Goal: Check status: Check status

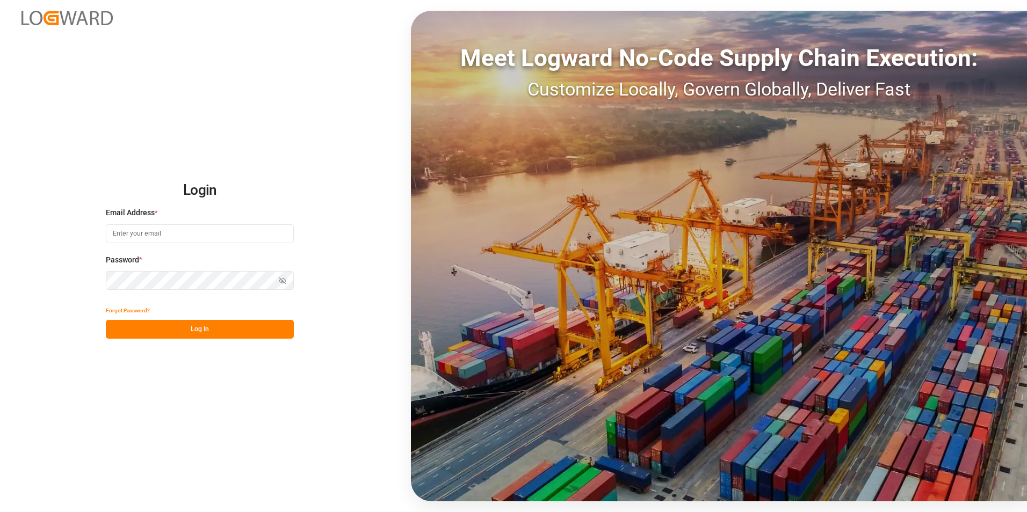
type input "erika.rordaz@stepan.com"
click at [143, 329] on button "Log In" at bounding box center [200, 329] width 188 height 19
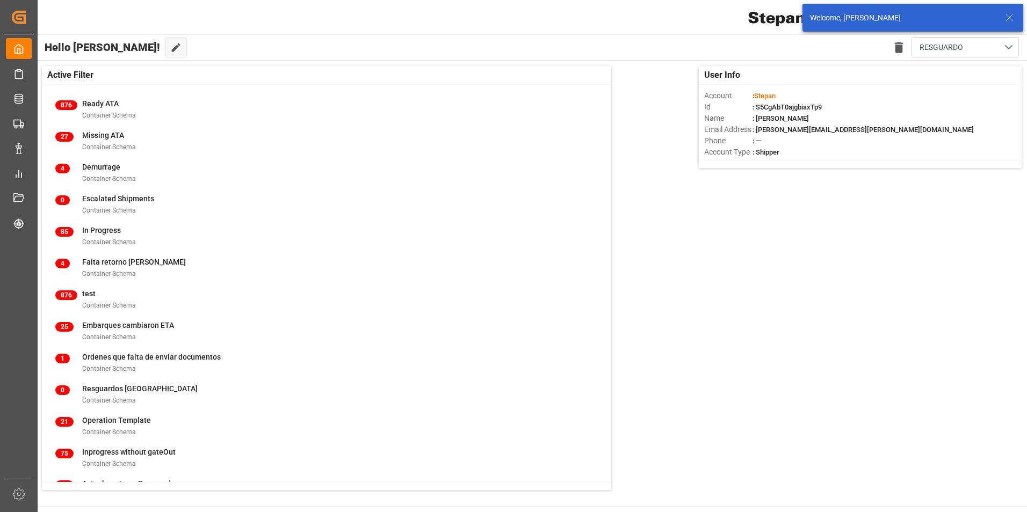
click at [1007, 20] on icon at bounding box center [1009, 17] width 13 height 13
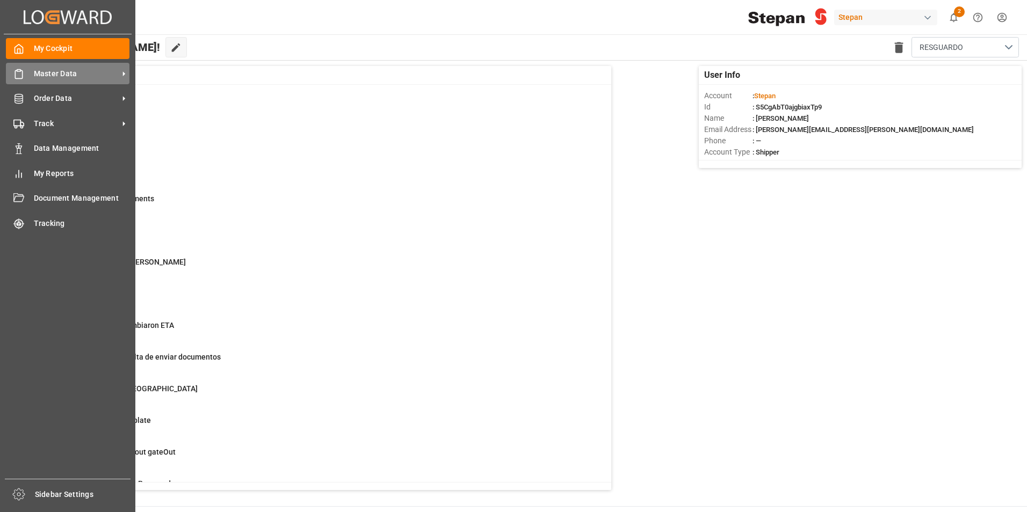
click at [74, 72] on span "Master Data" at bounding box center [76, 73] width 85 height 11
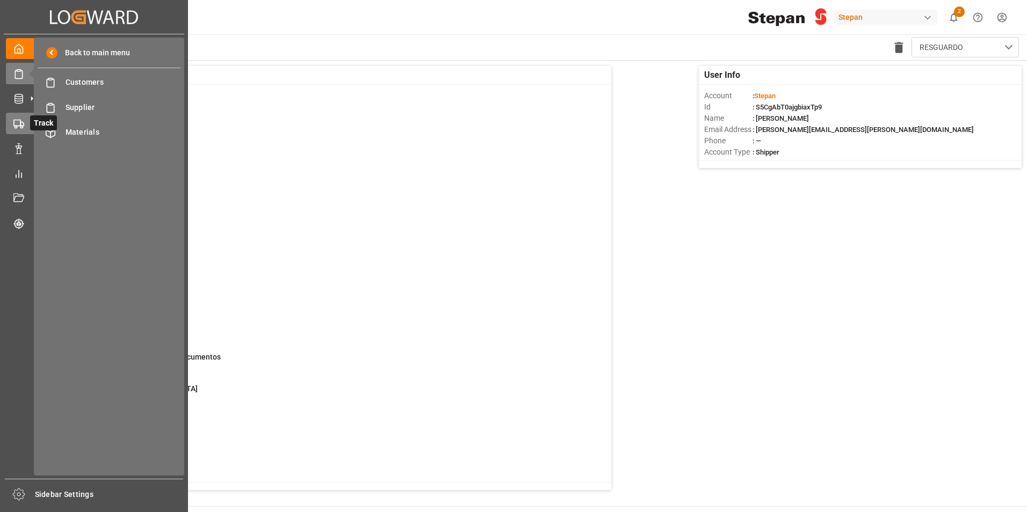
click at [23, 126] on circle at bounding box center [21, 127] width 2 height 2
click at [106, 103] on span "Final Delivery" at bounding box center [123, 107] width 115 height 11
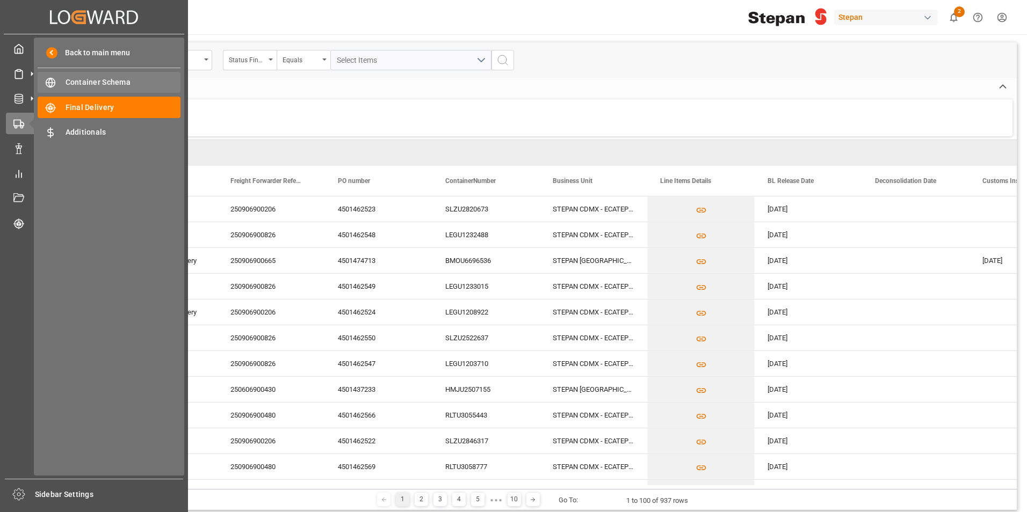
click at [84, 84] on span "Container Schema" at bounding box center [123, 82] width 115 height 11
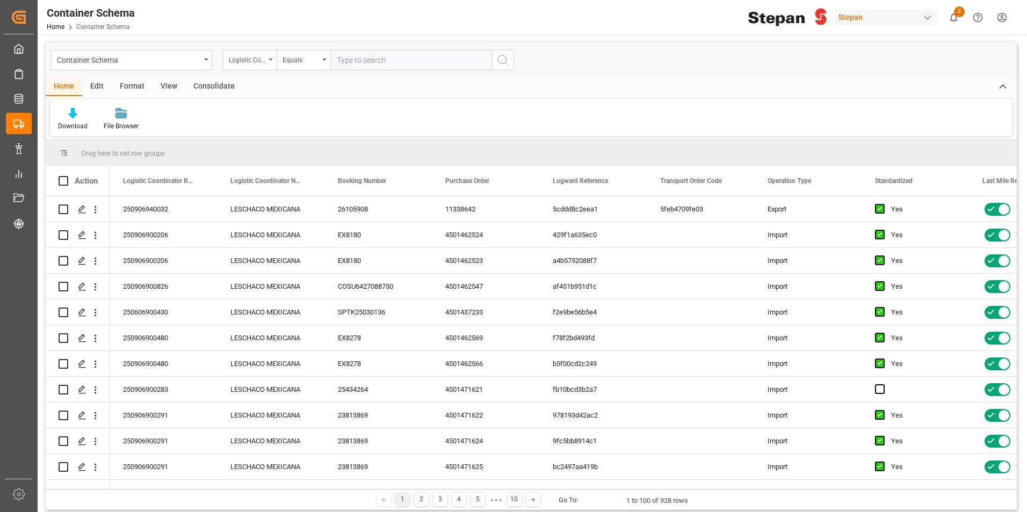
click at [267, 69] on div "Logistic Coordinator Reference Number" at bounding box center [250, 60] width 54 height 20
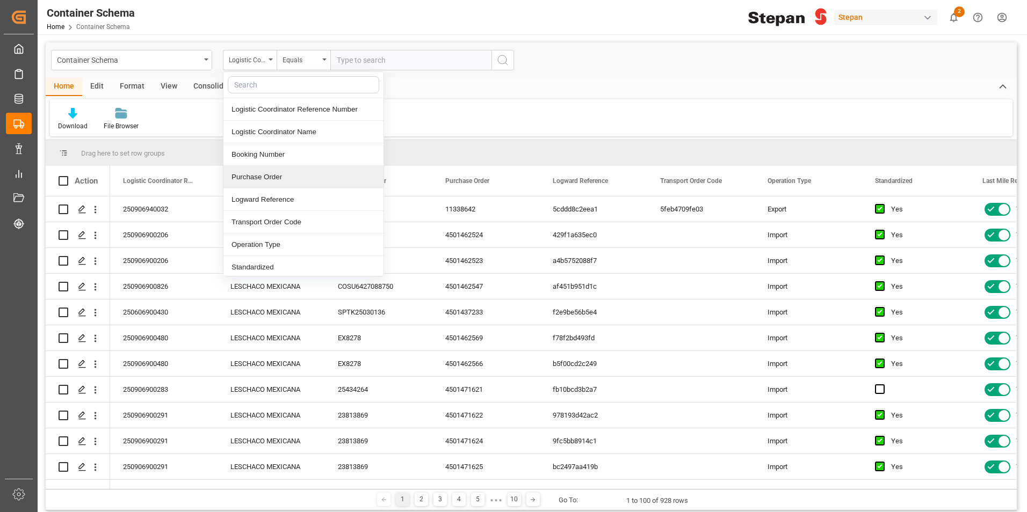
click at [263, 176] on div "Purchase Order" at bounding box center [303, 177] width 160 height 23
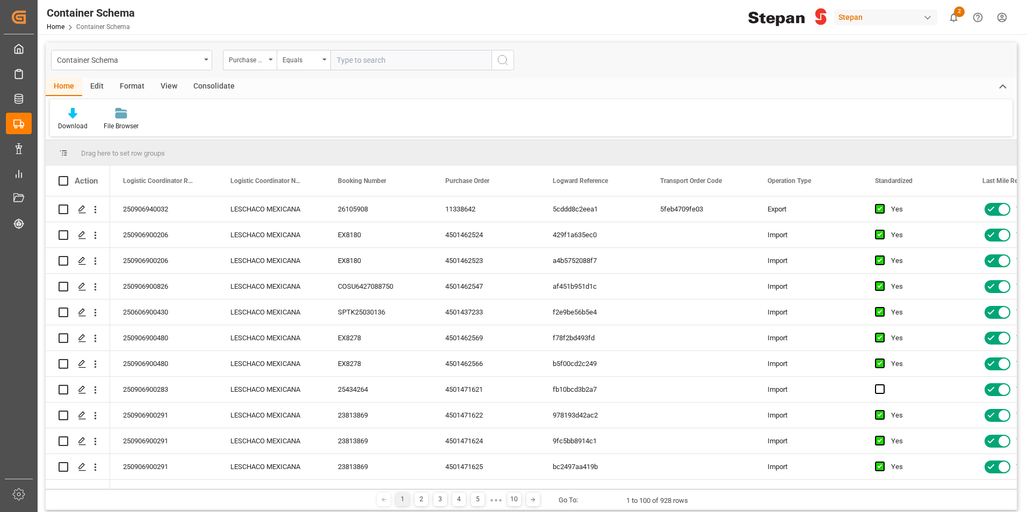
click at [349, 65] on input "text" at bounding box center [410, 60] width 161 height 20
paste input "4501462546"
type input "4501462546"
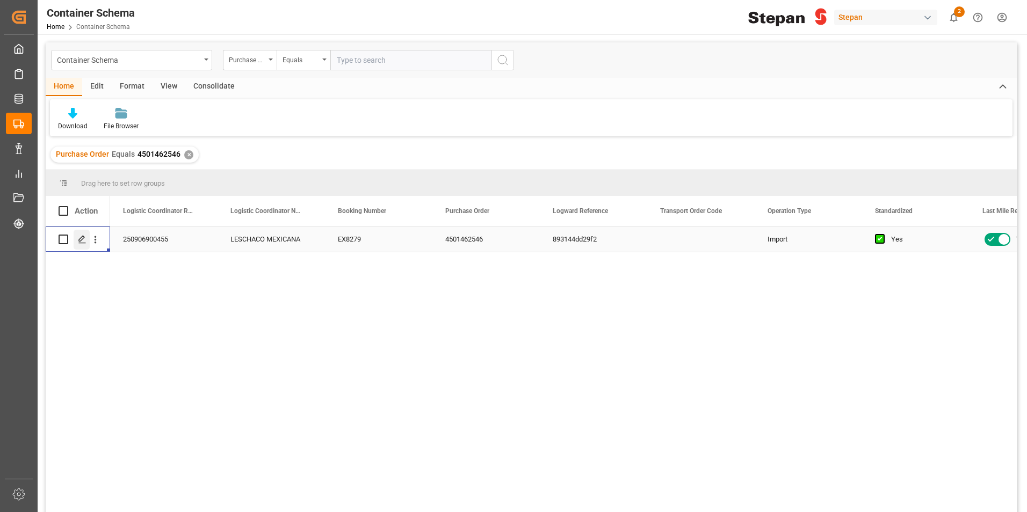
click at [87, 230] on div "Press SPACE to select this row." at bounding box center [82, 240] width 16 height 20
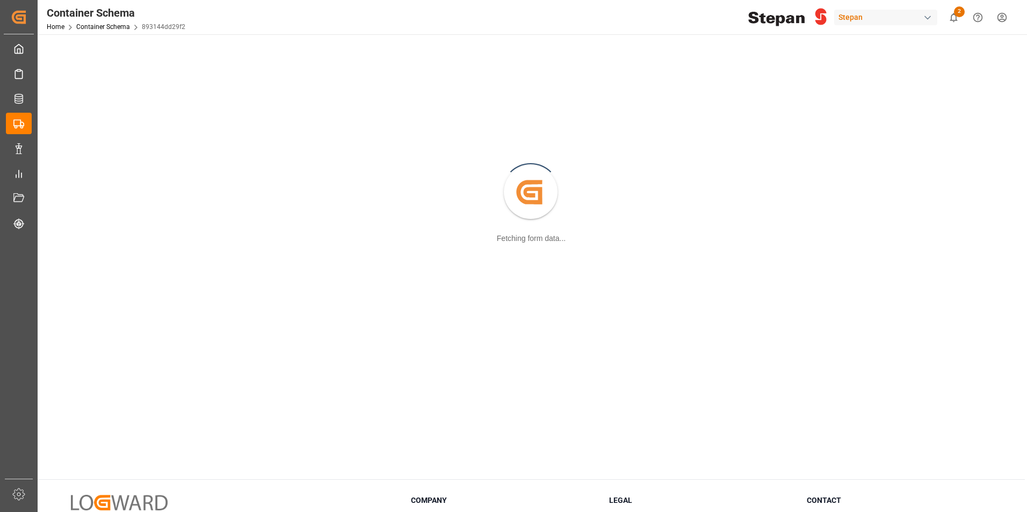
scroll to position [54, 0]
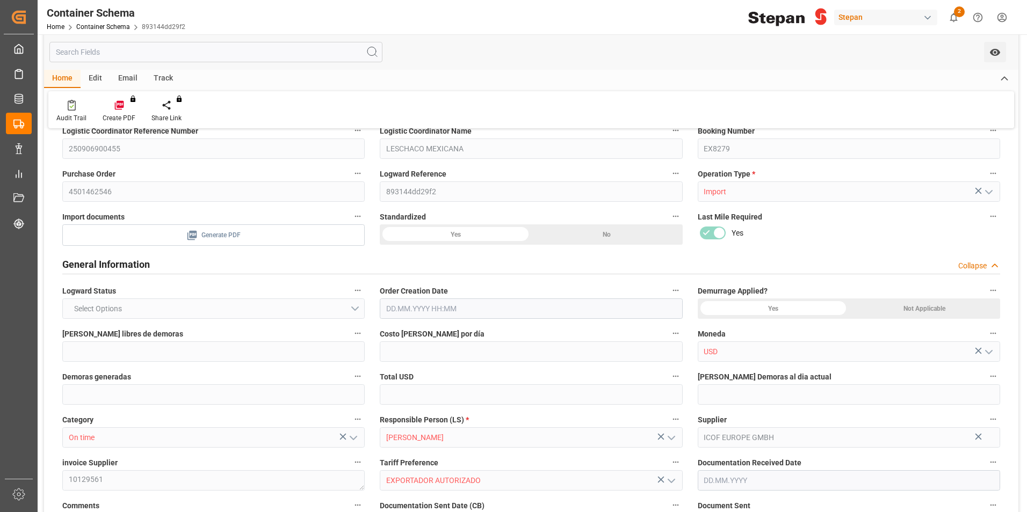
type input "14"
type input "55"
type input "-110"
type input "-2"
type input "1"
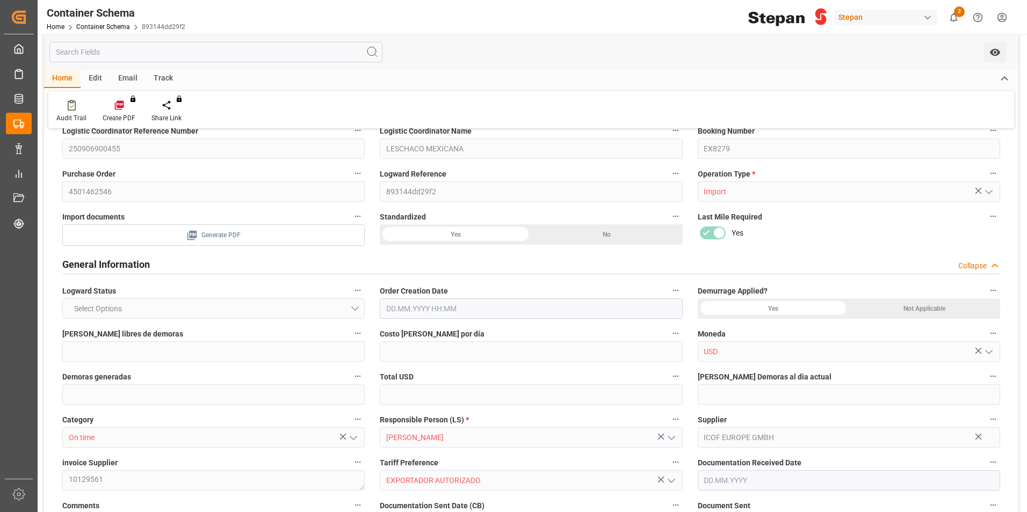
type input "1"
type input "19800"
type input "12"
type input "-5"
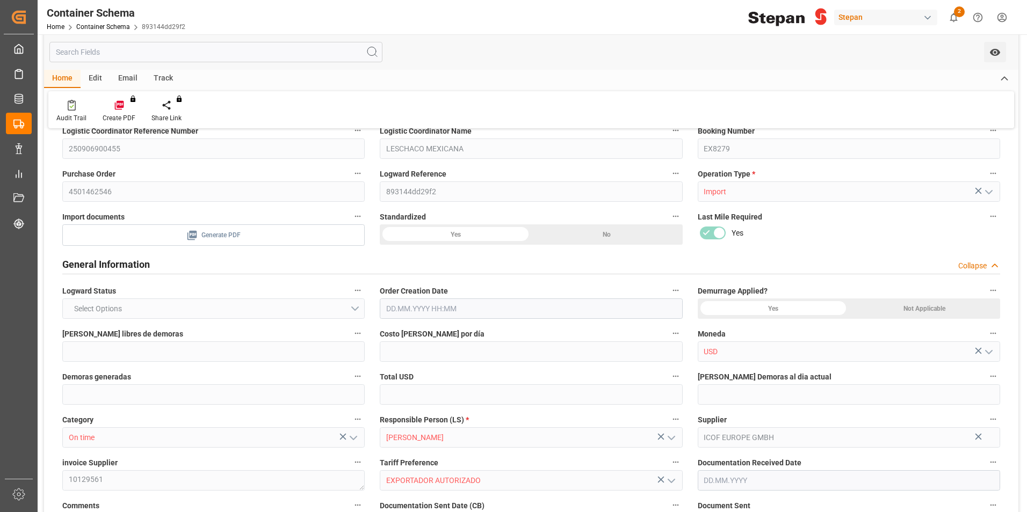
type input "Cosco"
type input "COSCO Shipping Co. Ltd."
type input "NLRTM"
type input "MXVER"
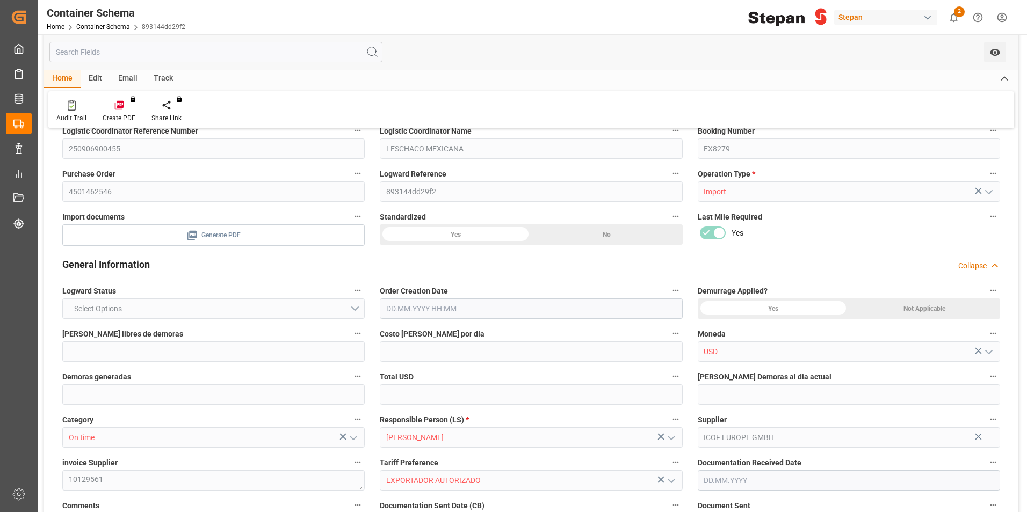
type input "MXVER"
type input "9350018"
type input "0"
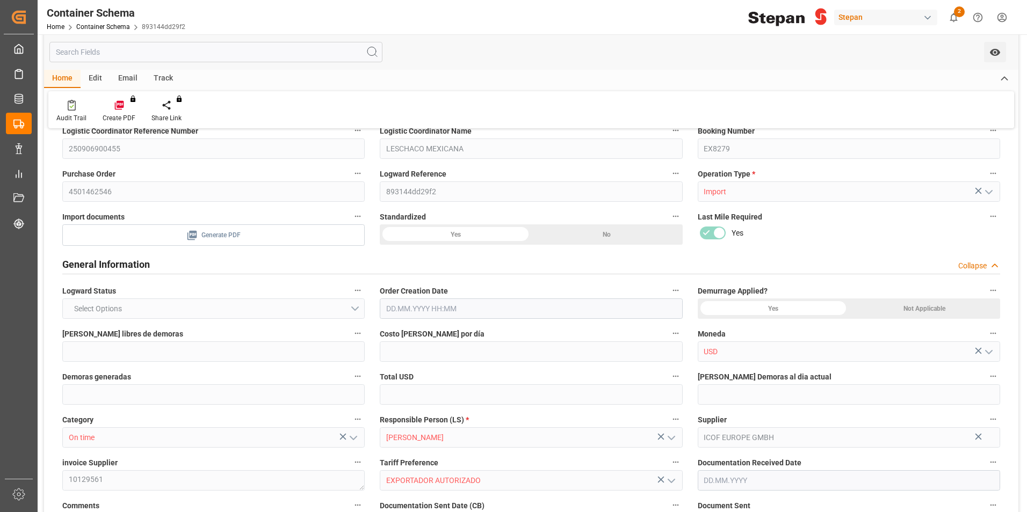
type input "19"
type input "26.08.2025 00:00"
type input "26.08.2025"
type input "15.09.2025"
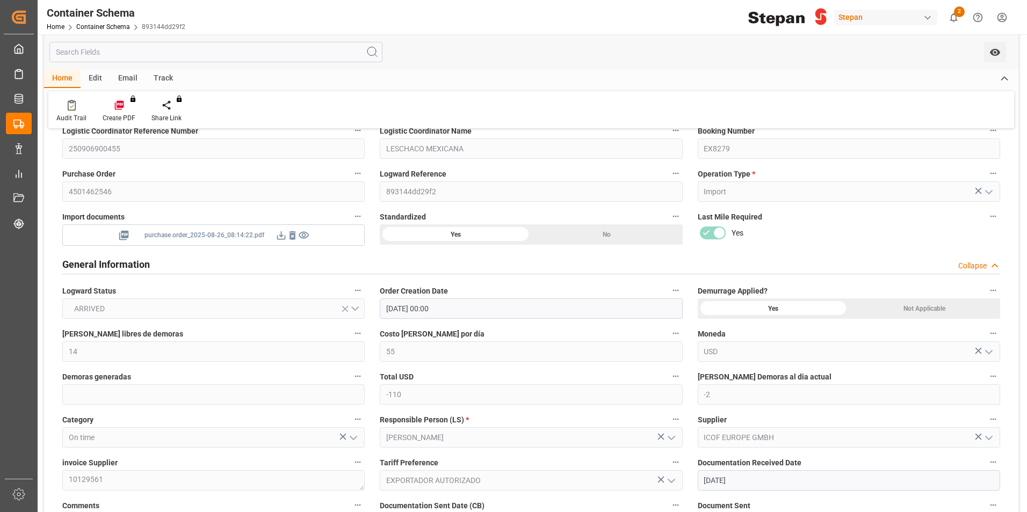
type input "22.08.2025 00:00"
type input "09.09.2025 00:00"
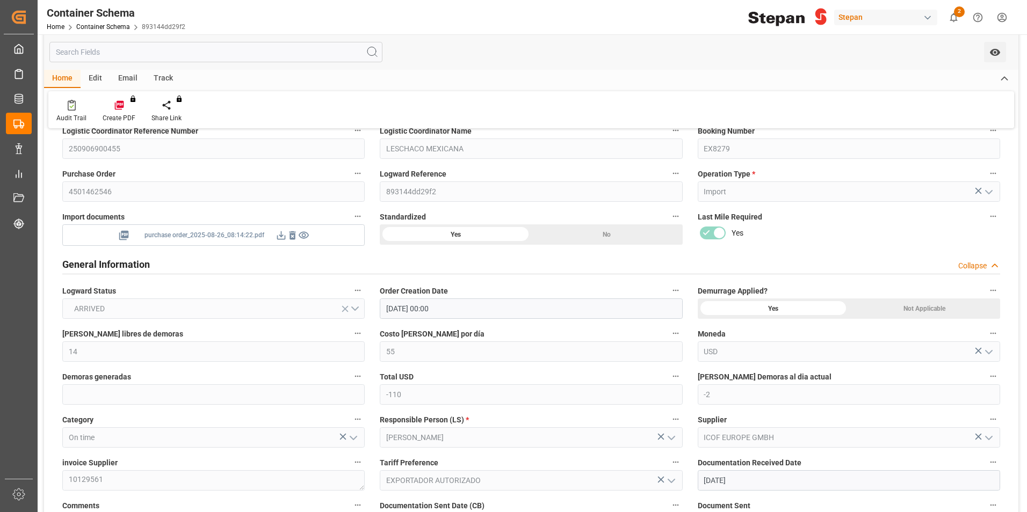
type input "09.09.2025 00:00"
type input "10.09.2025 00:00"
type input "15.09.2025 00:00"
type input "15.09.2025"
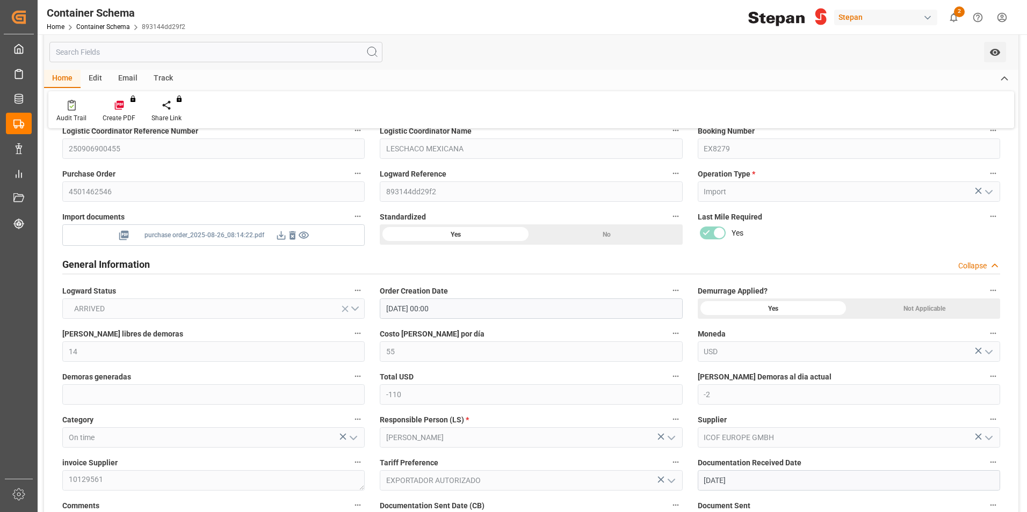
type input "22.09.2025 05:54"
type input "26.08.2025 20:05"
type input "22.09.2025"
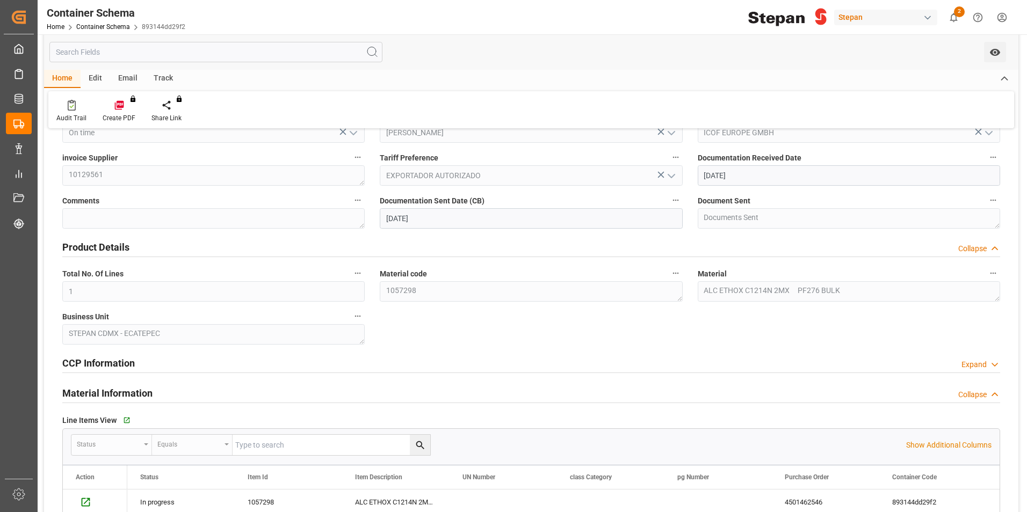
scroll to position [376, 0]
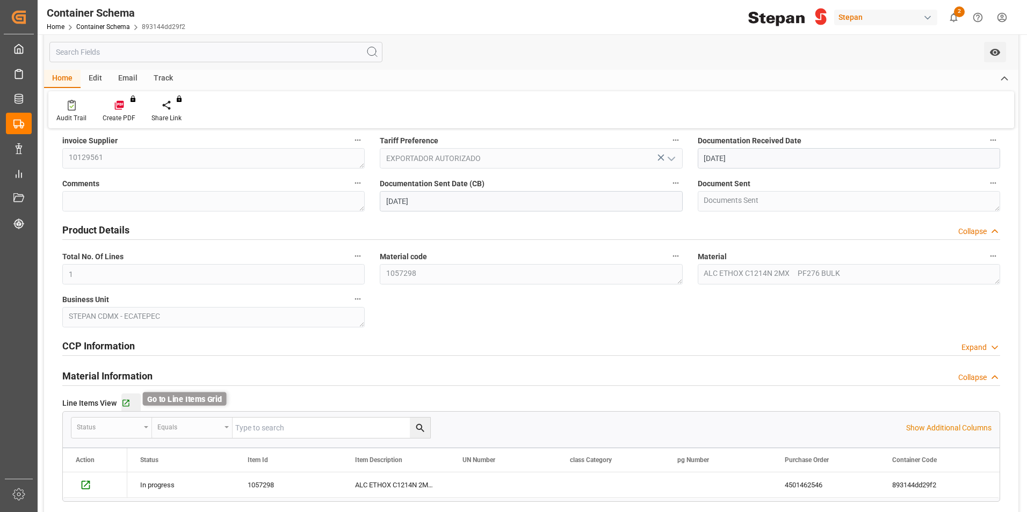
click at [129, 401] on icon "button" at bounding box center [125, 403] width 9 height 9
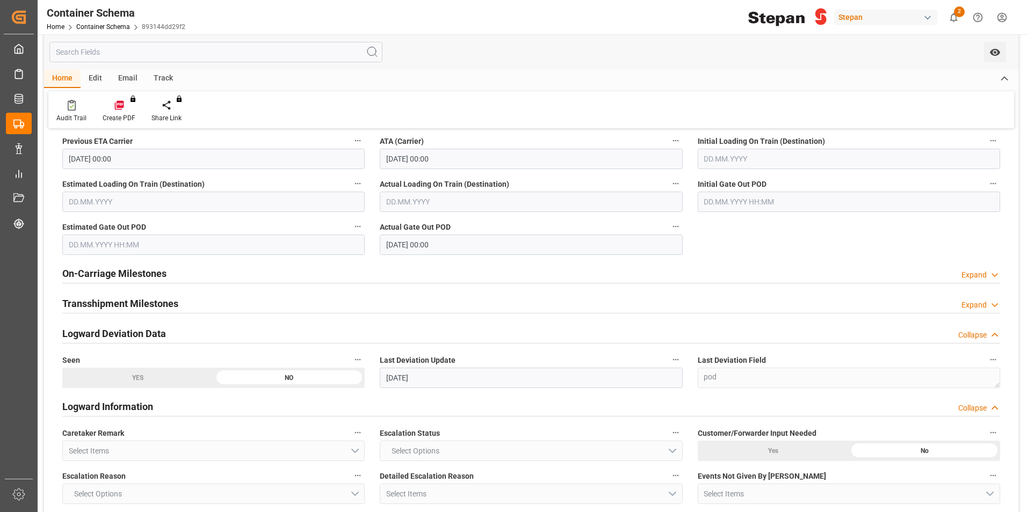
scroll to position [1879, 0]
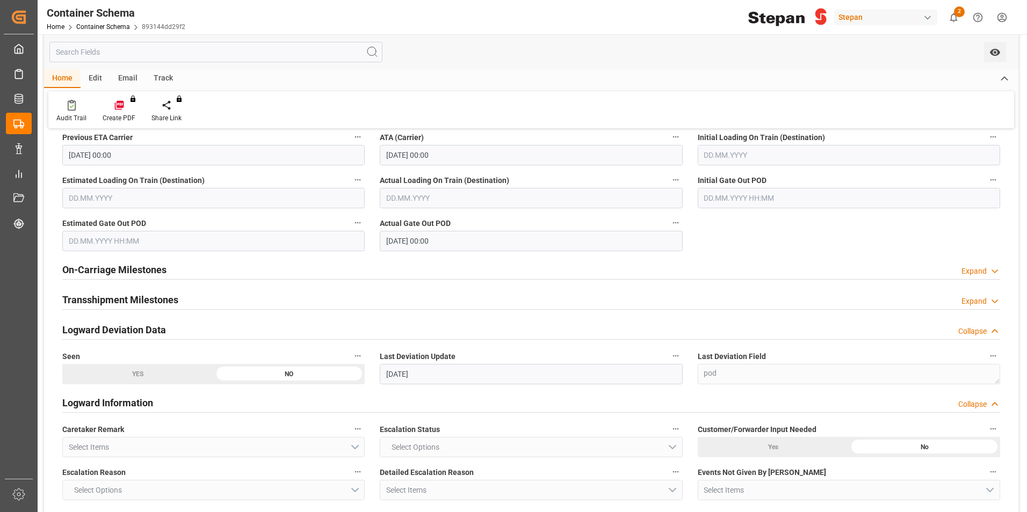
click at [724, 273] on div "On-Carriage Milestones Expand" at bounding box center [531, 269] width 938 height 20
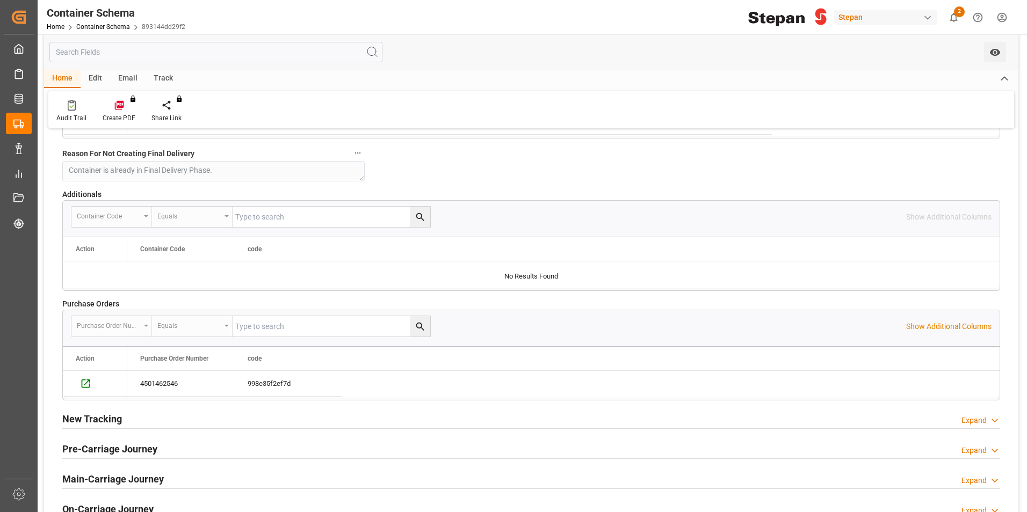
scroll to position [2739, 0]
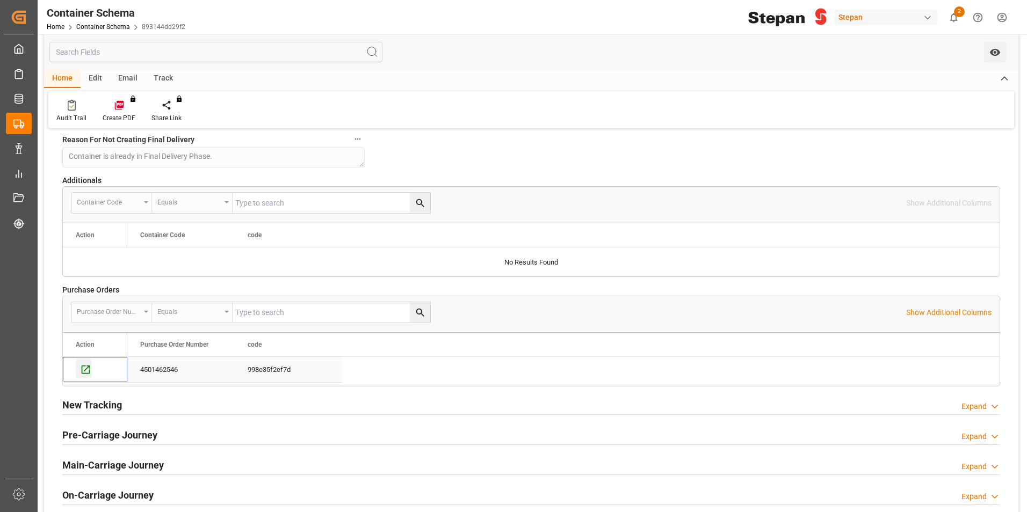
click at [83, 371] on icon "Press SPACE to select this row." at bounding box center [85, 369] width 11 height 11
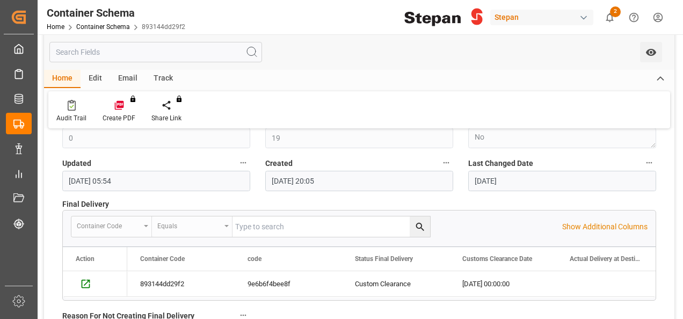
scroll to position [2578, 0]
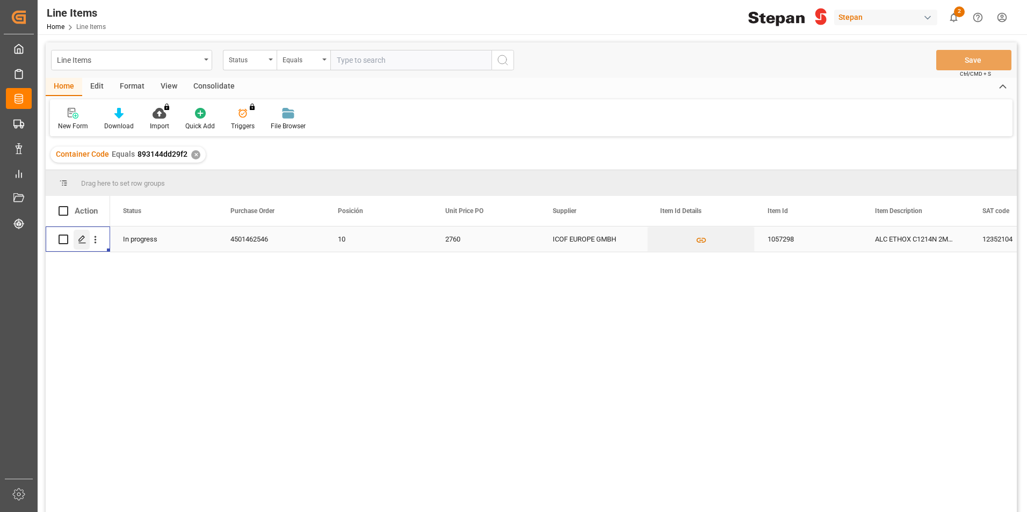
click at [85, 239] on icon "Press SPACE to select this row." at bounding box center [82, 239] width 9 height 9
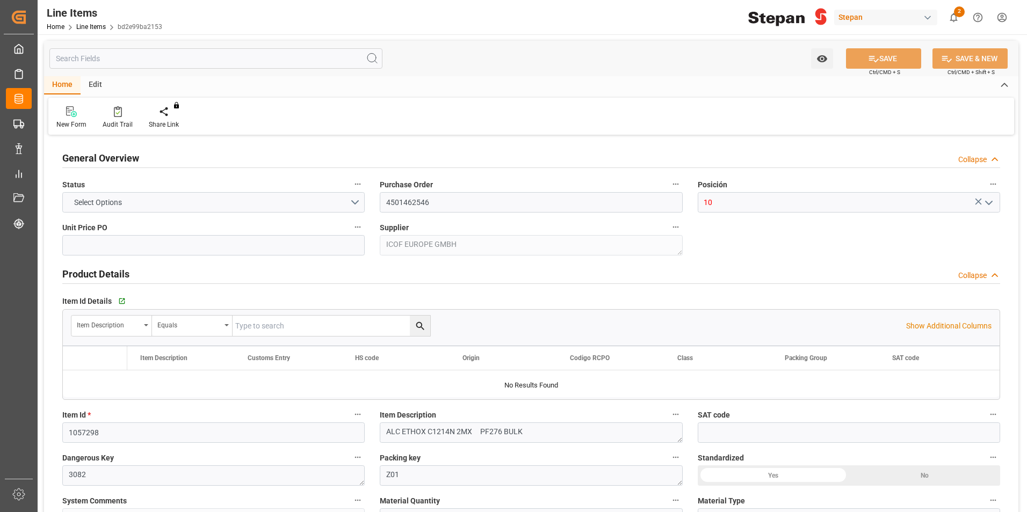
type input "2760"
type input "12352104"
type input "20000"
type input "0"
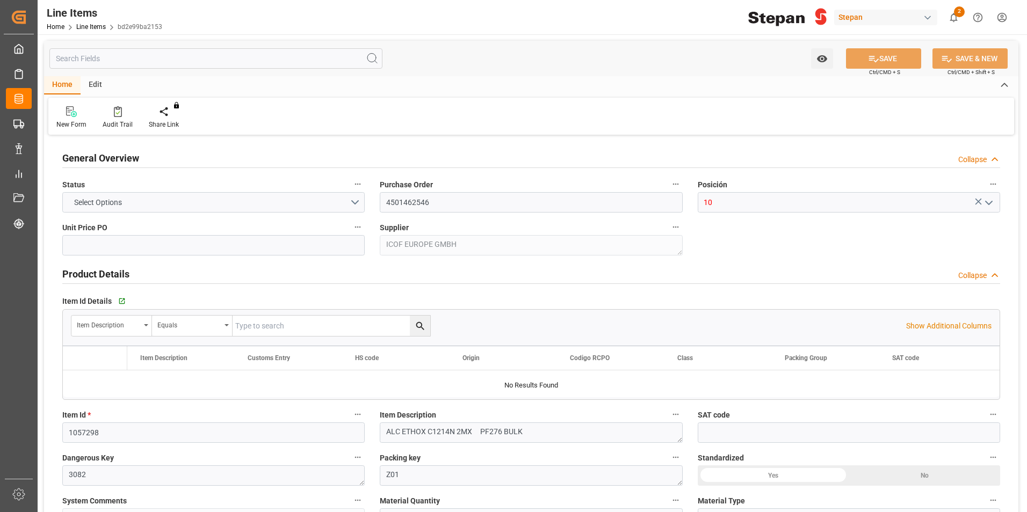
type input "0"
type input "15.08.2025"
type input "19.09.2025 05:53"
type input "19.05.2025 19:40"
type input "25.06.2025"
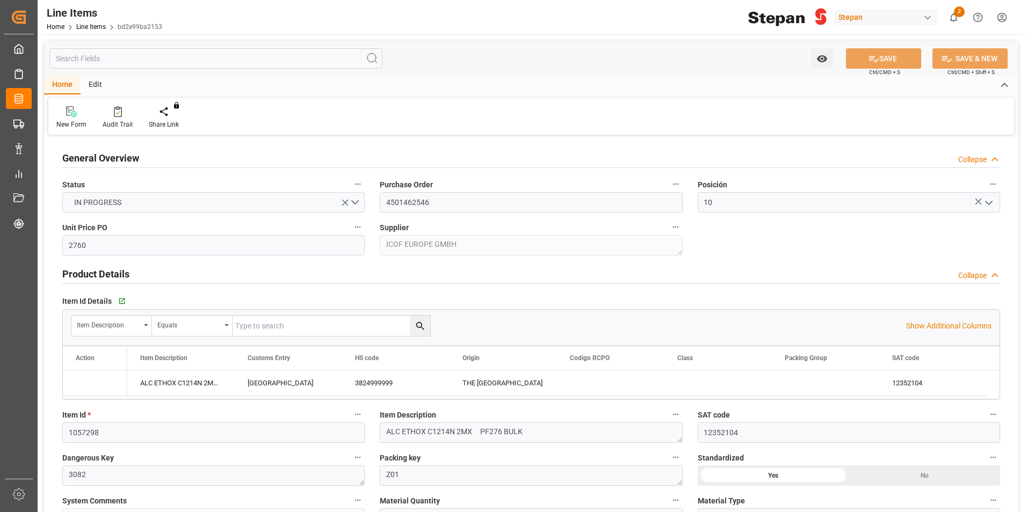
type input "18.08.2025"
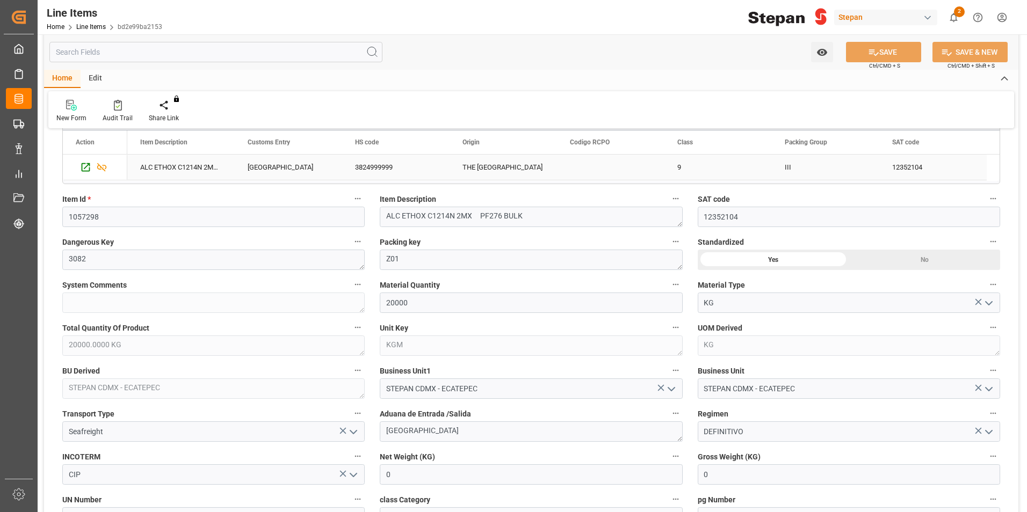
scroll to position [215, 0]
click at [81, 166] on icon "Press SPACE to select this row." at bounding box center [85, 168] width 11 height 11
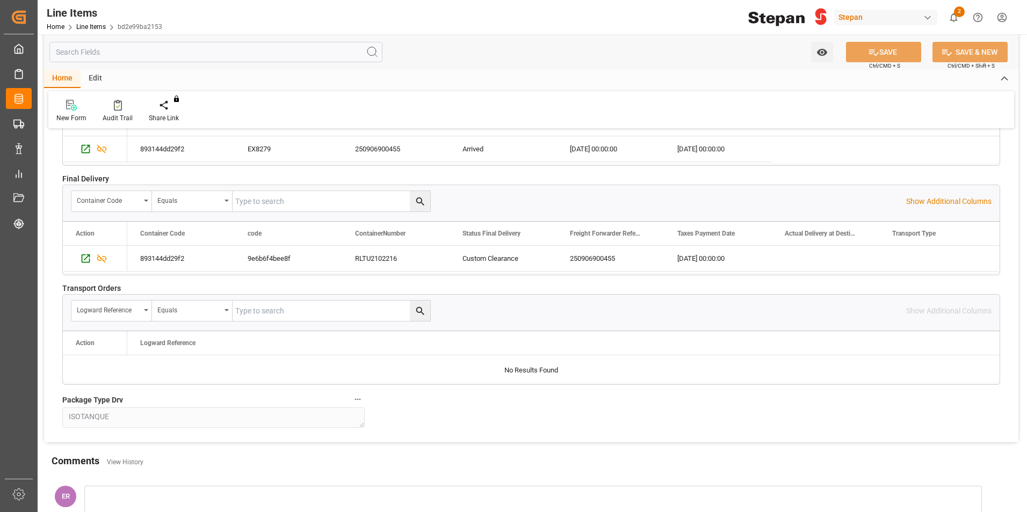
scroll to position [1274, 0]
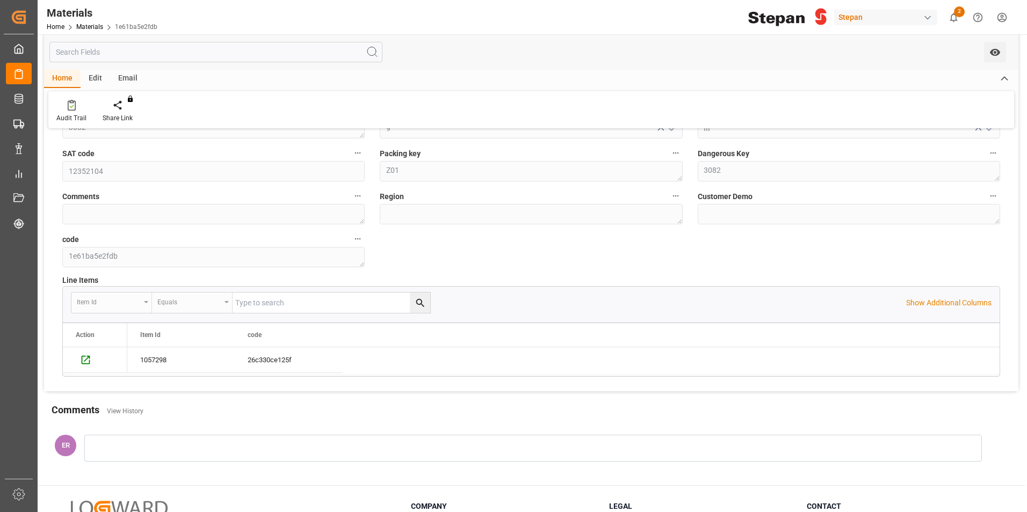
scroll to position [341, 0]
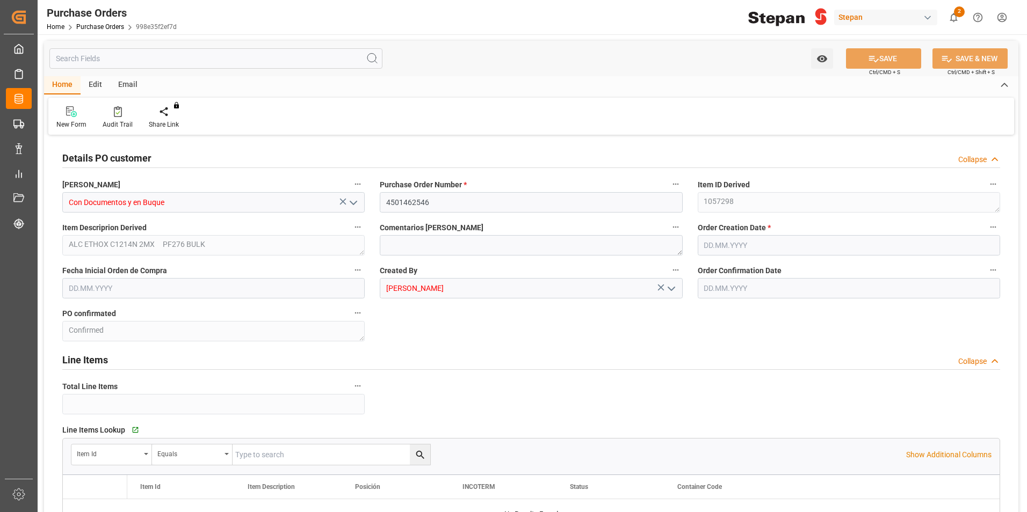
type input "1"
type input "15.05.2025"
type input "18.08.2025"
type input "25.06.2025"
type input "18.07.2025"
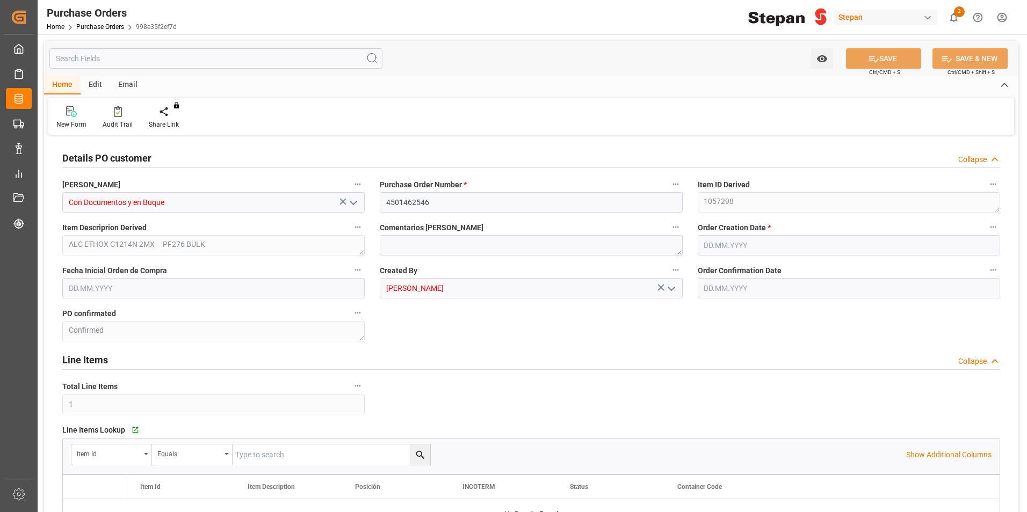
type input "20.08.2025"
type input "09.09.2025"
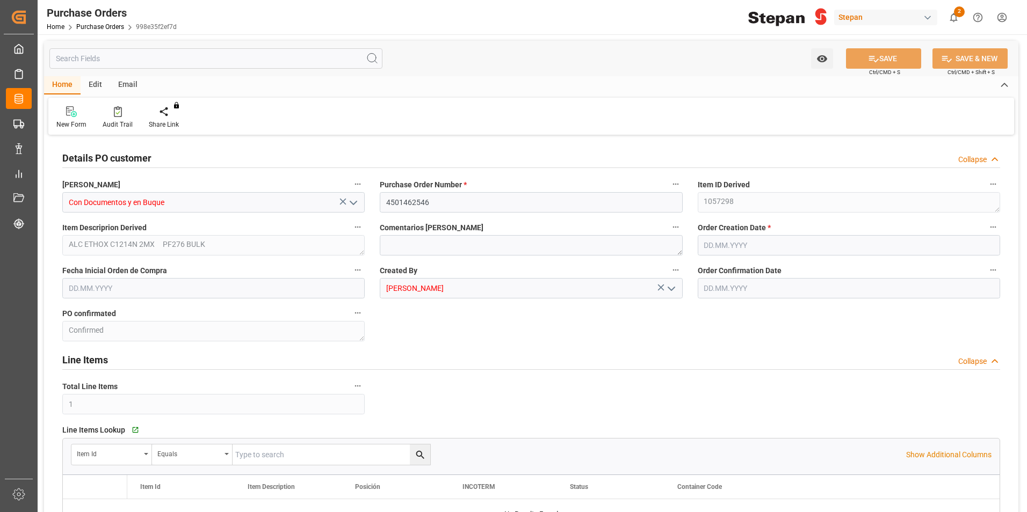
type input "09.09.2025"
type input "10.09.2025"
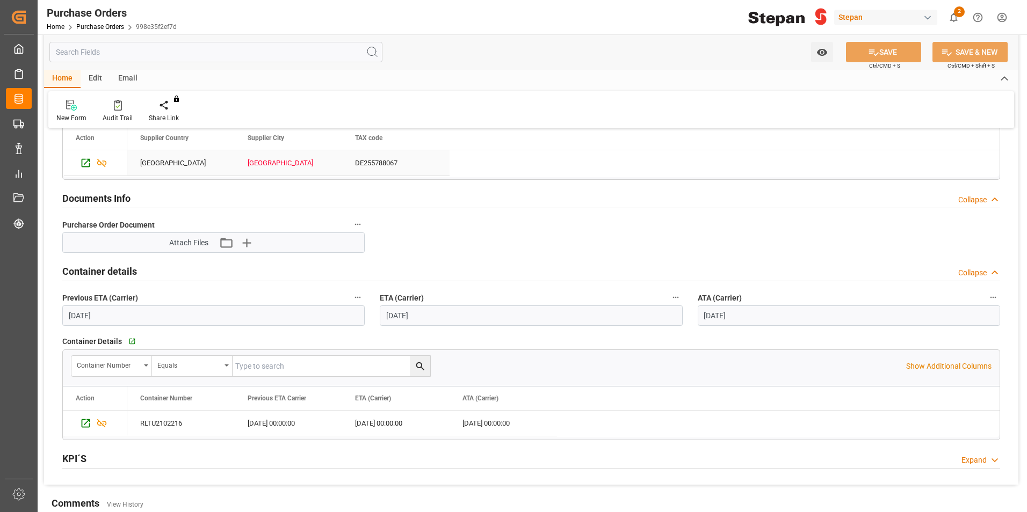
scroll to position [752, 0]
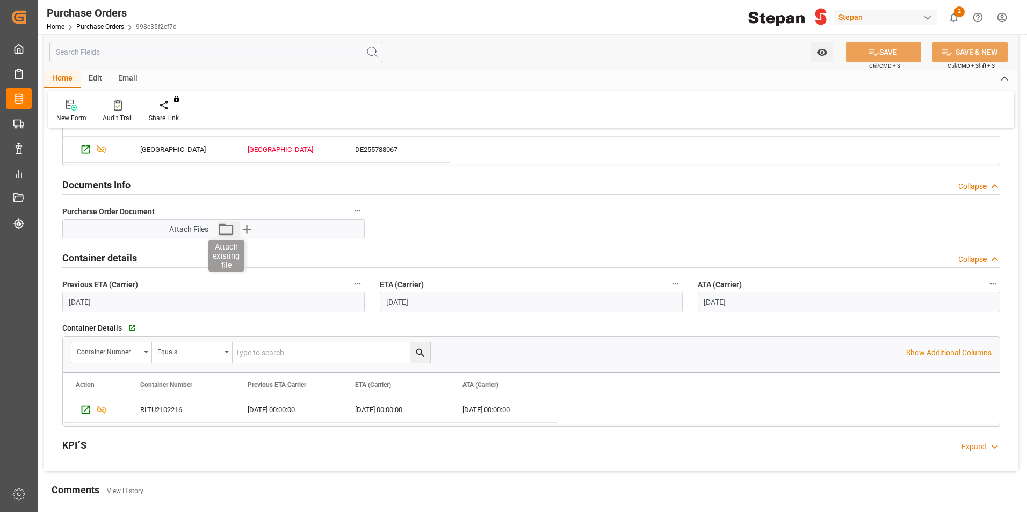
click at [225, 229] on icon "button" at bounding box center [225, 229] width 17 height 17
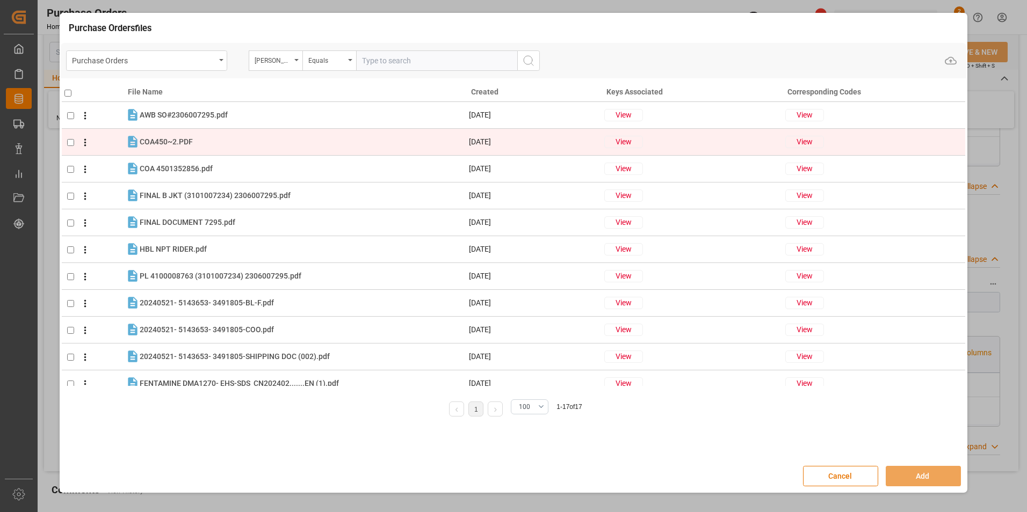
click at [223, 137] on div "COA450~2.PDF COA450~2.PDF" at bounding box center [304, 142] width 328 height 14
click at [628, 140] on button "View" at bounding box center [623, 142] width 39 height 12
click at [158, 141] on span "COA450~2.PDF" at bounding box center [166, 141] width 53 height 9
click at [126, 142] on icon at bounding box center [133, 142] width 14 height 14
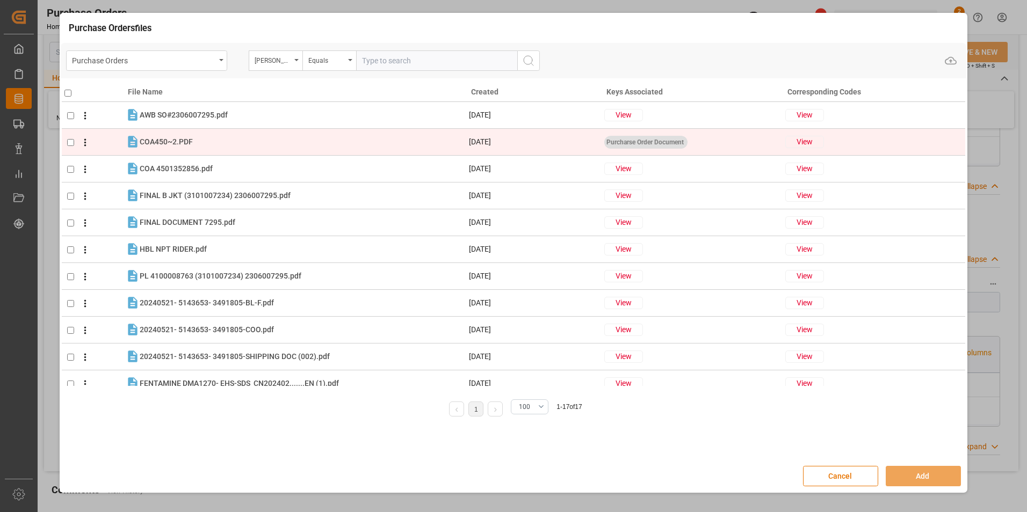
click at [139, 141] on icon at bounding box center [133, 142] width 14 height 14
checkbox input "false"
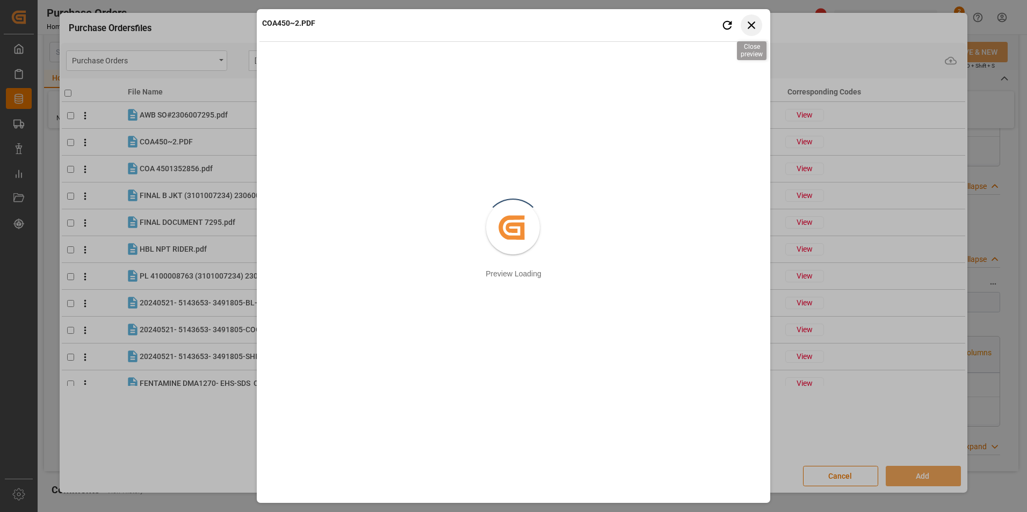
click at [754, 22] on icon "button" at bounding box center [751, 25] width 8 height 8
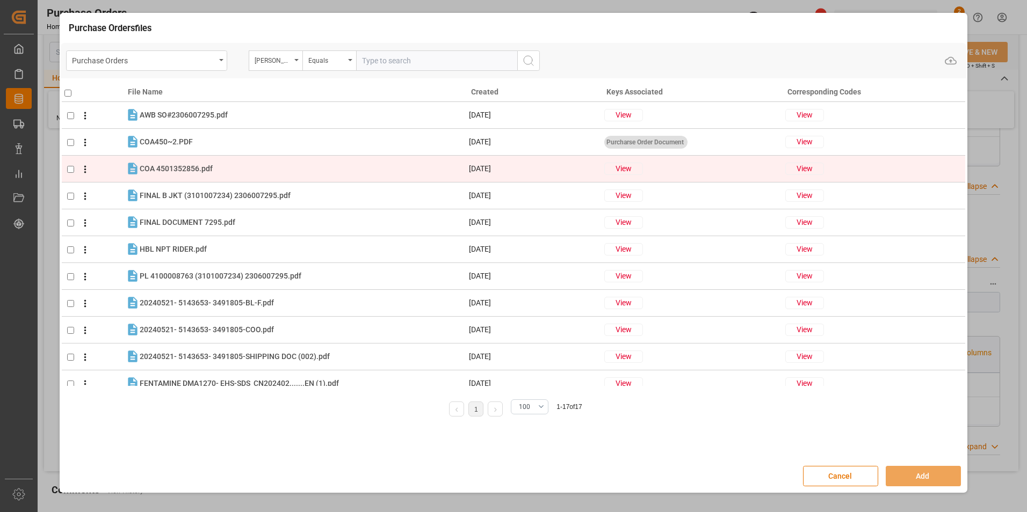
click at [184, 161] on tr "COA 4501352856.pdf COA 4501352856.pdf 04.06.2024 View View" at bounding box center [514, 169] width 904 height 27
click at [186, 168] on span "COA 4501352856.pdf" at bounding box center [176, 168] width 73 height 9
checkbox input "false"
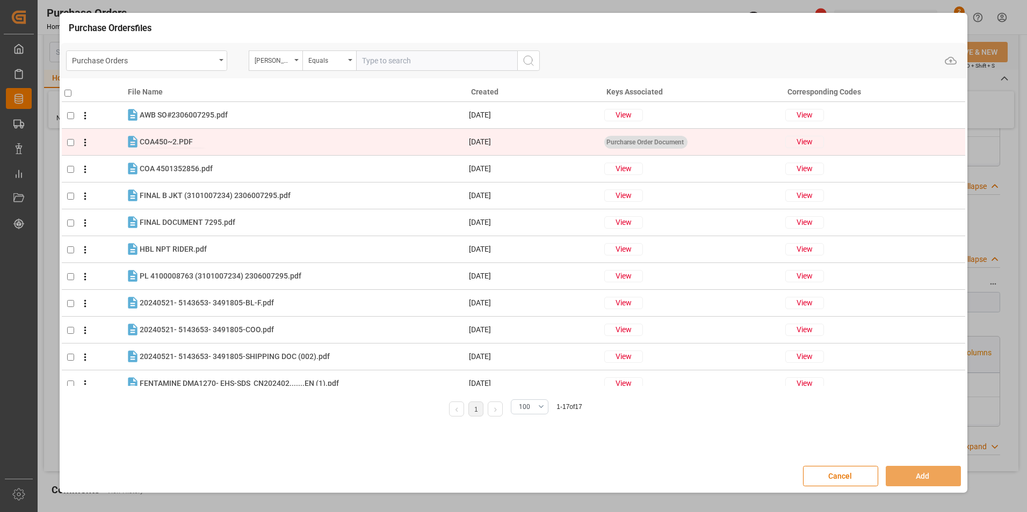
click at [178, 139] on span "COA450~2.PDF" at bounding box center [166, 141] width 53 height 9
click at [113, 141] on td at bounding box center [93, 142] width 63 height 27
click at [129, 140] on icon at bounding box center [132, 142] width 9 height 12
checkbox input "true"
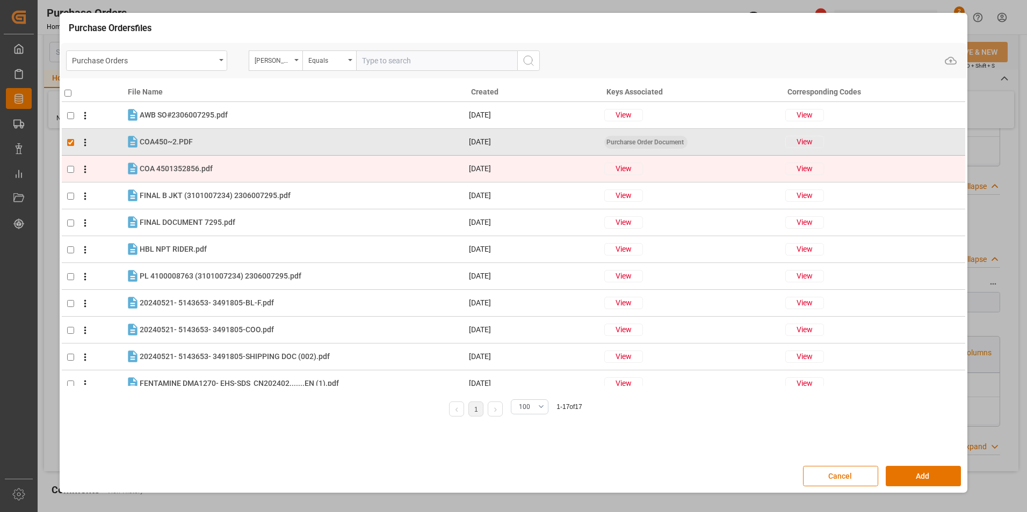
click at [138, 170] on icon at bounding box center [133, 169] width 14 height 14
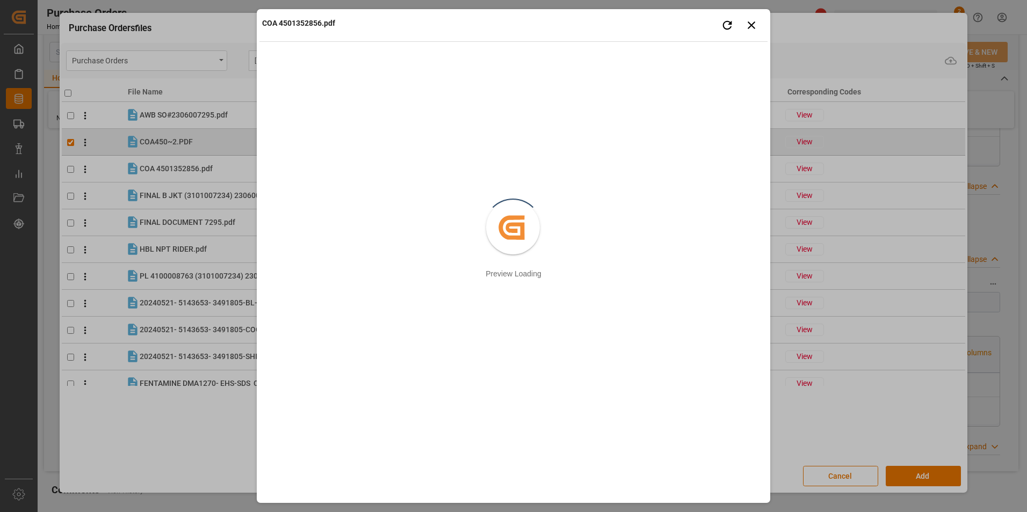
click at [141, 163] on div "COA 4501352856.pdf Retry Close preview Created by potrace 1.15, written by Pete…" at bounding box center [513, 256] width 1027 height 512
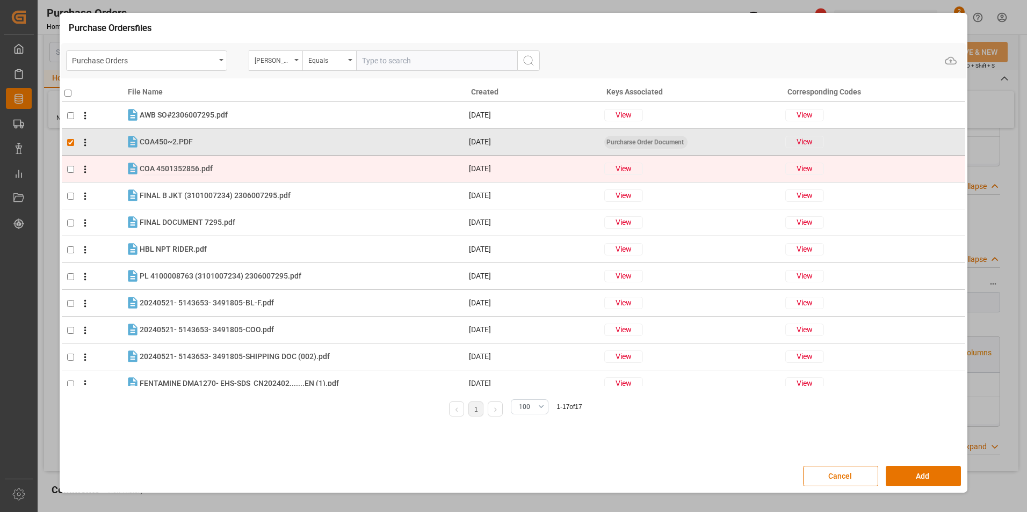
click at [188, 170] on span "COA 4501352856.pdf" at bounding box center [176, 168] width 73 height 9
checkbox input "false"
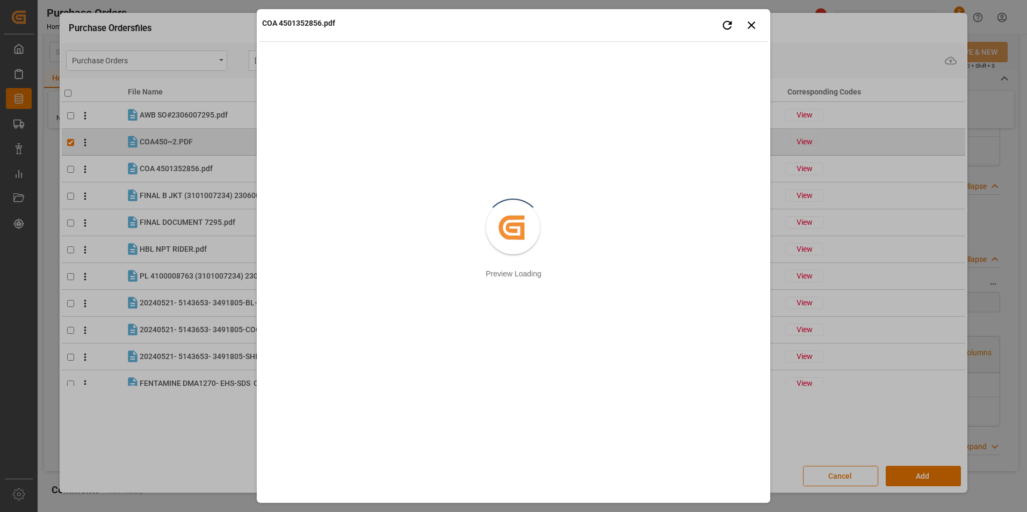
click at [162, 241] on div "COA 4501352856.pdf Retry Close preview Created by potrace 1.15, written by Pete…" at bounding box center [513, 256] width 1027 height 512
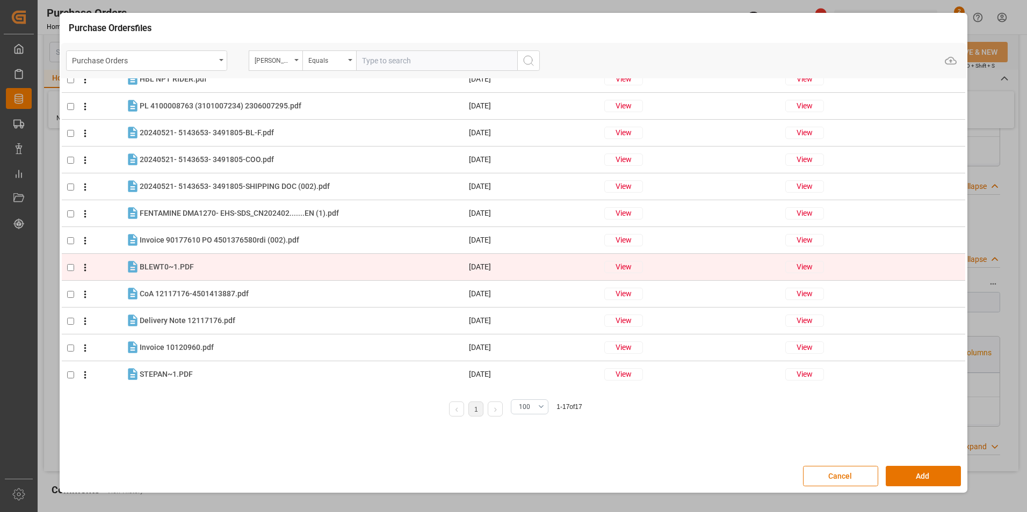
scroll to position [172, 0]
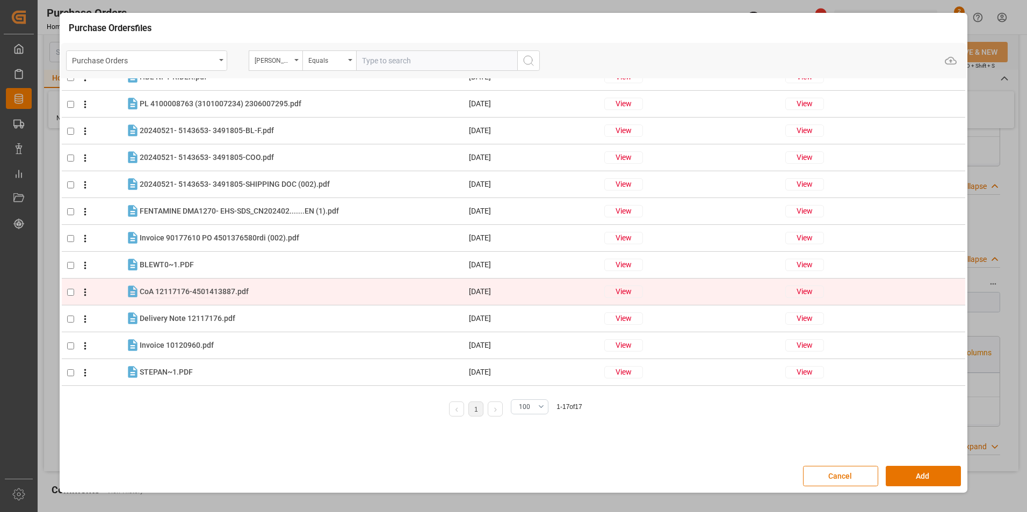
click at [191, 291] on span "CoA 12117176-4501413887.pdf" at bounding box center [194, 291] width 109 height 9
checkbox input "false"
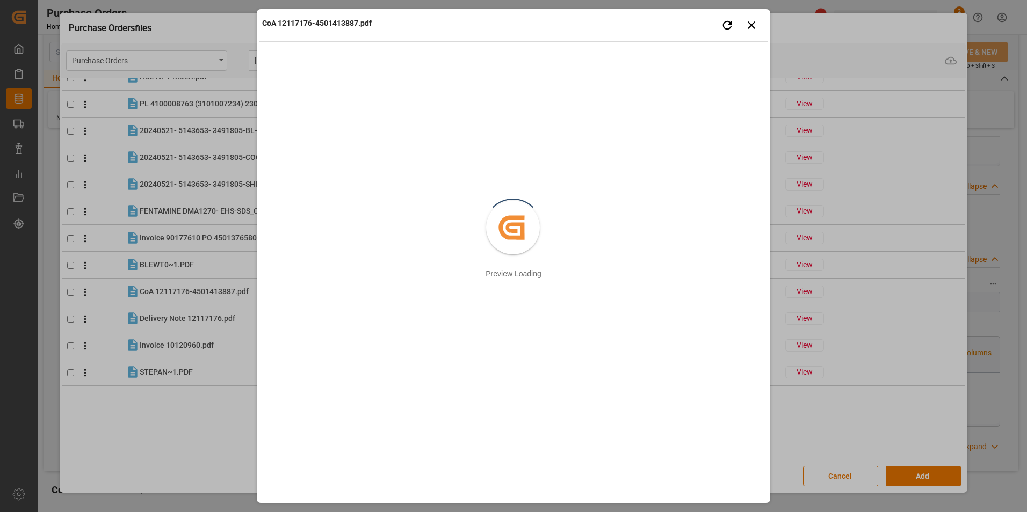
click at [210, 220] on div "CoA 12117176-4501413887.pdf Retry Close preview Created by potrace 1.15, writte…" at bounding box center [513, 256] width 1027 height 512
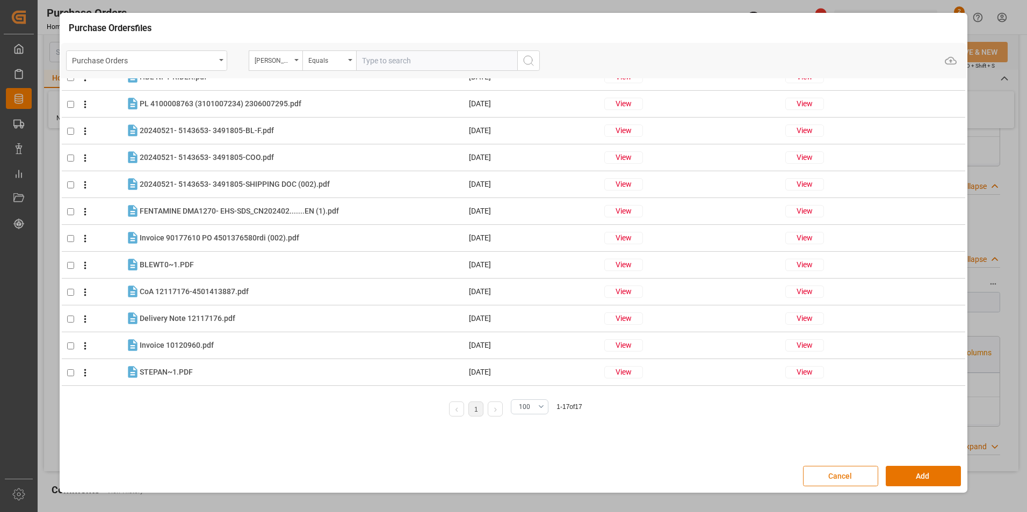
click at [845, 480] on button "Cancel" at bounding box center [840, 476] width 75 height 20
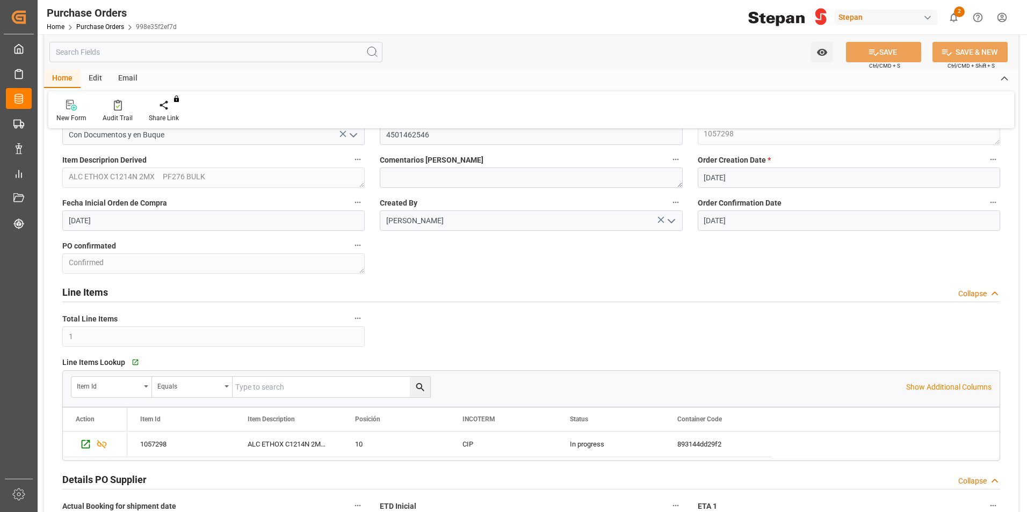
scroll to position [0, 0]
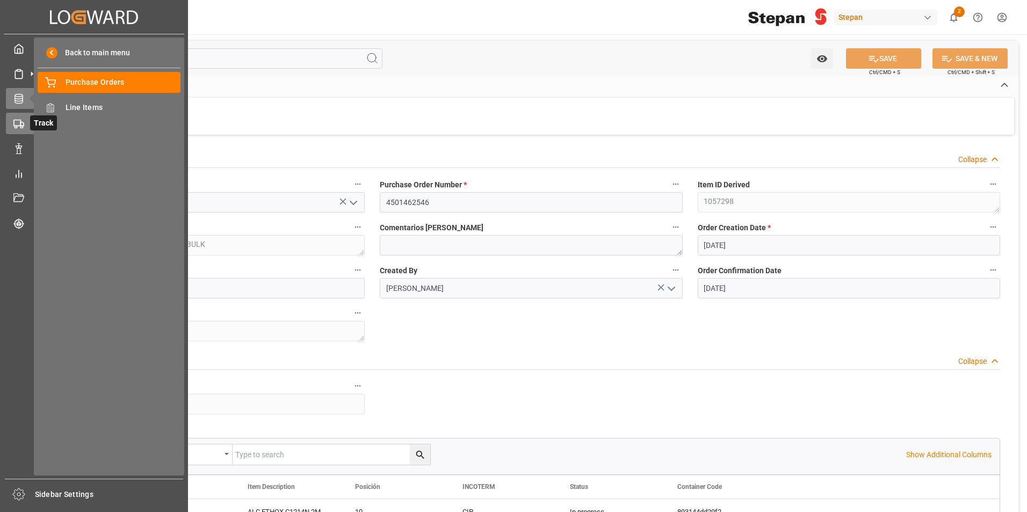
click at [18, 119] on icon at bounding box center [18, 124] width 11 height 11
click at [34, 75] on div "Back to main menu Purchase Orders Purchase Orders Line Items Line Items" at bounding box center [109, 257] width 150 height 438
